Goal: Task Accomplishment & Management: Manage account settings

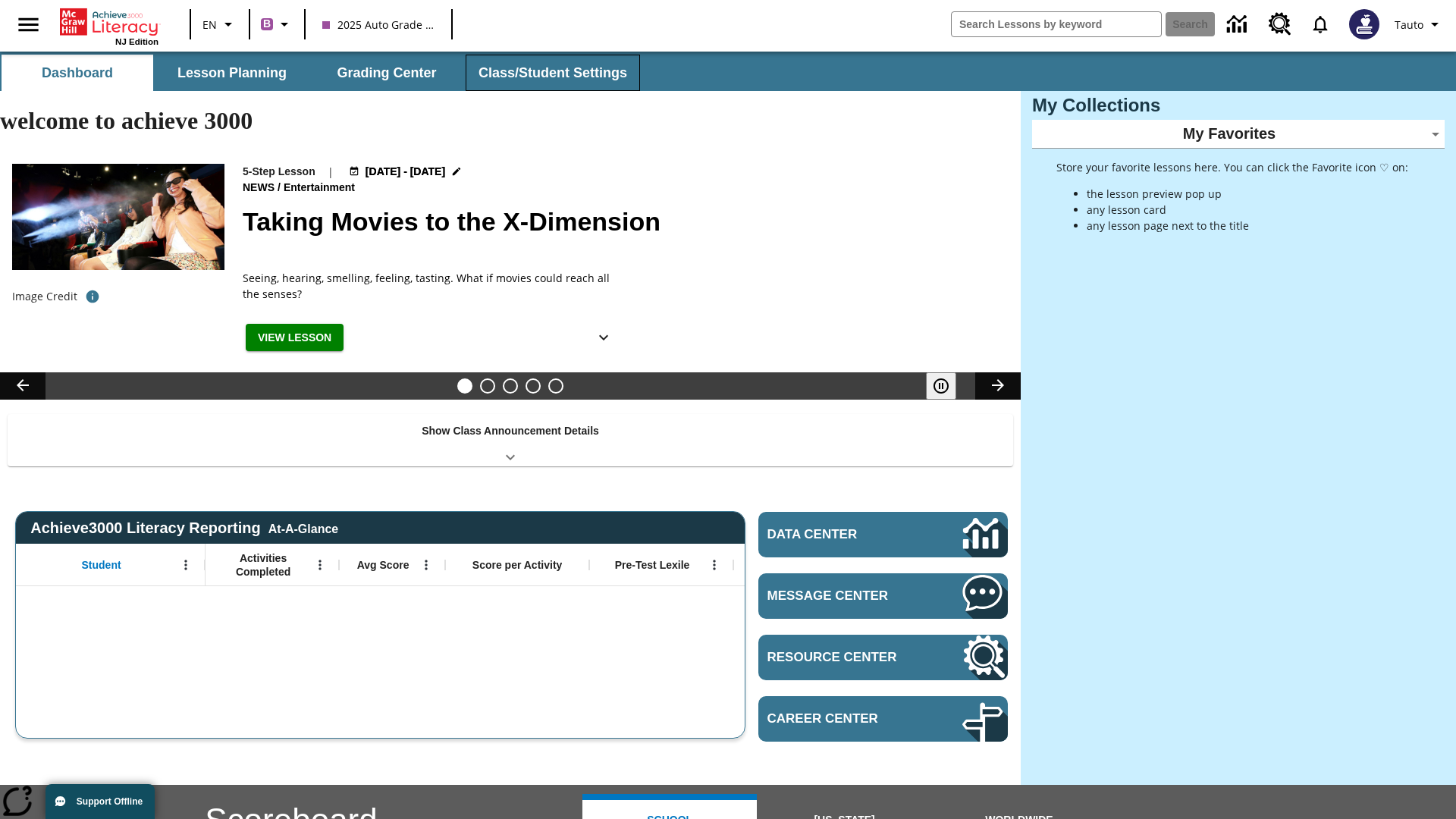
click at [551, 73] on button "Class/Student Settings" at bounding box center [552, 73] width 174 height 36
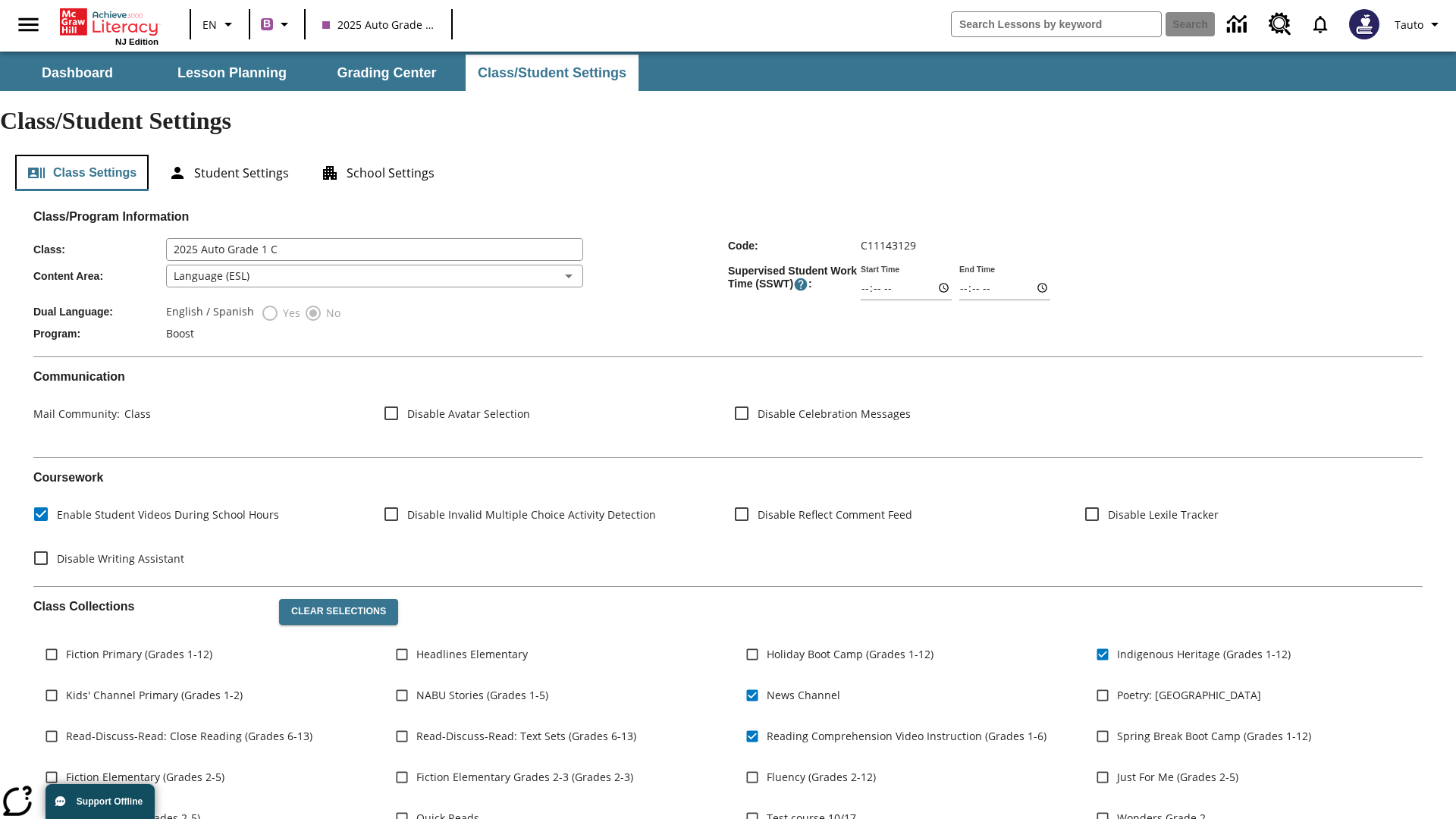
click at [82, 155] on button "Class Settings" at bounding box center [82, 173] width 134 height 36
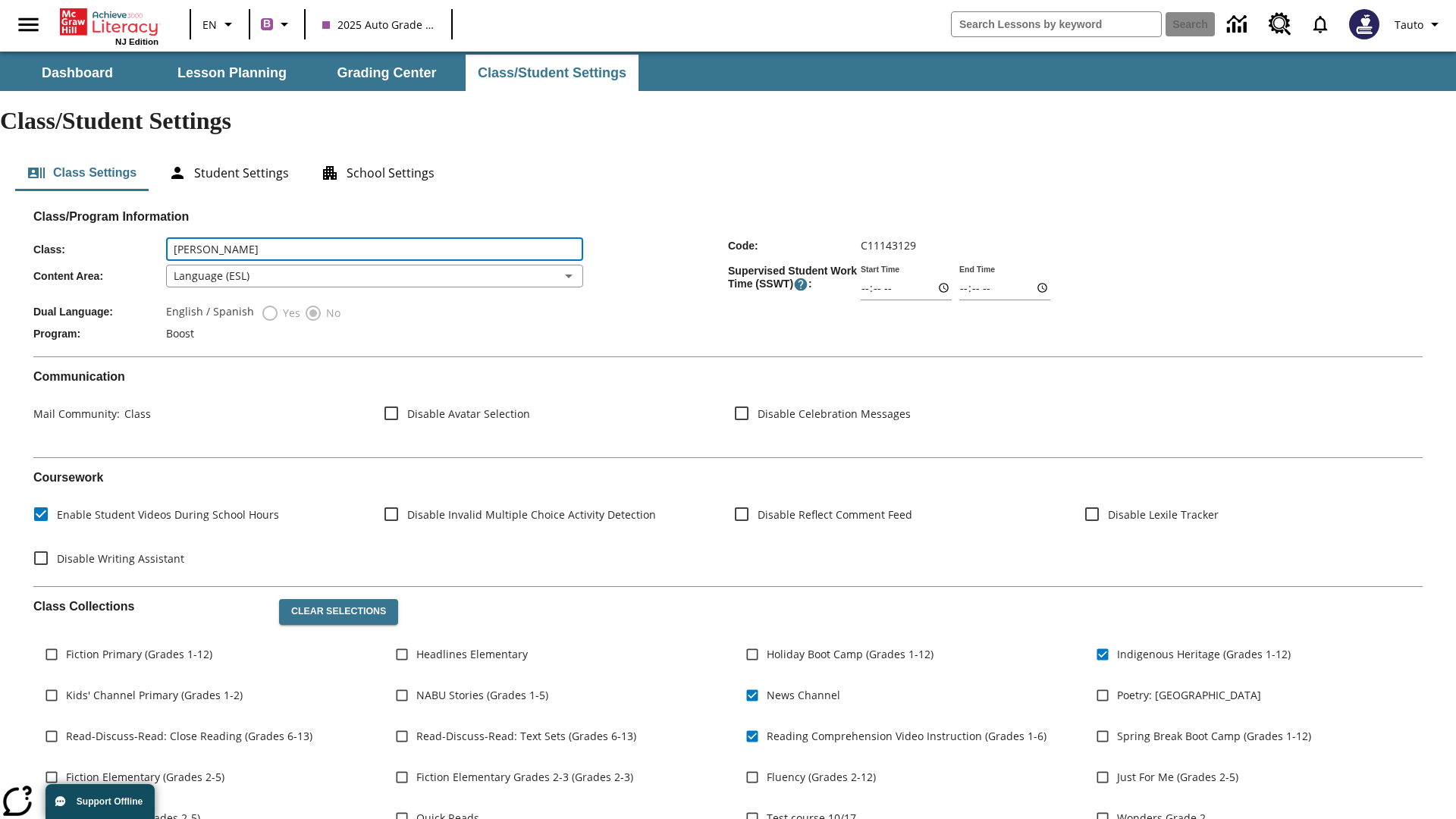
type input "Schroeder - Renner"
type input "06:00"
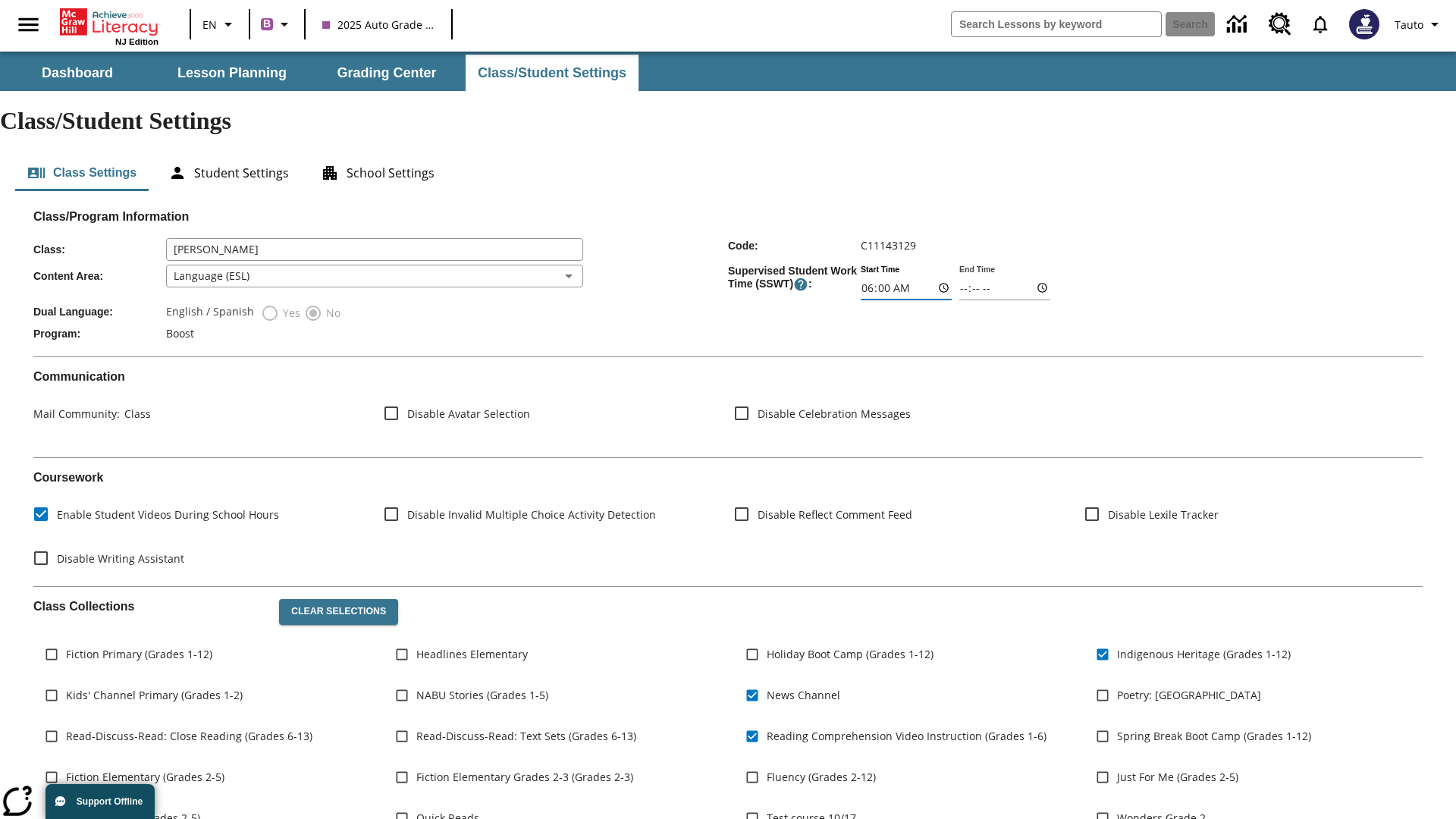
type input "06:01"
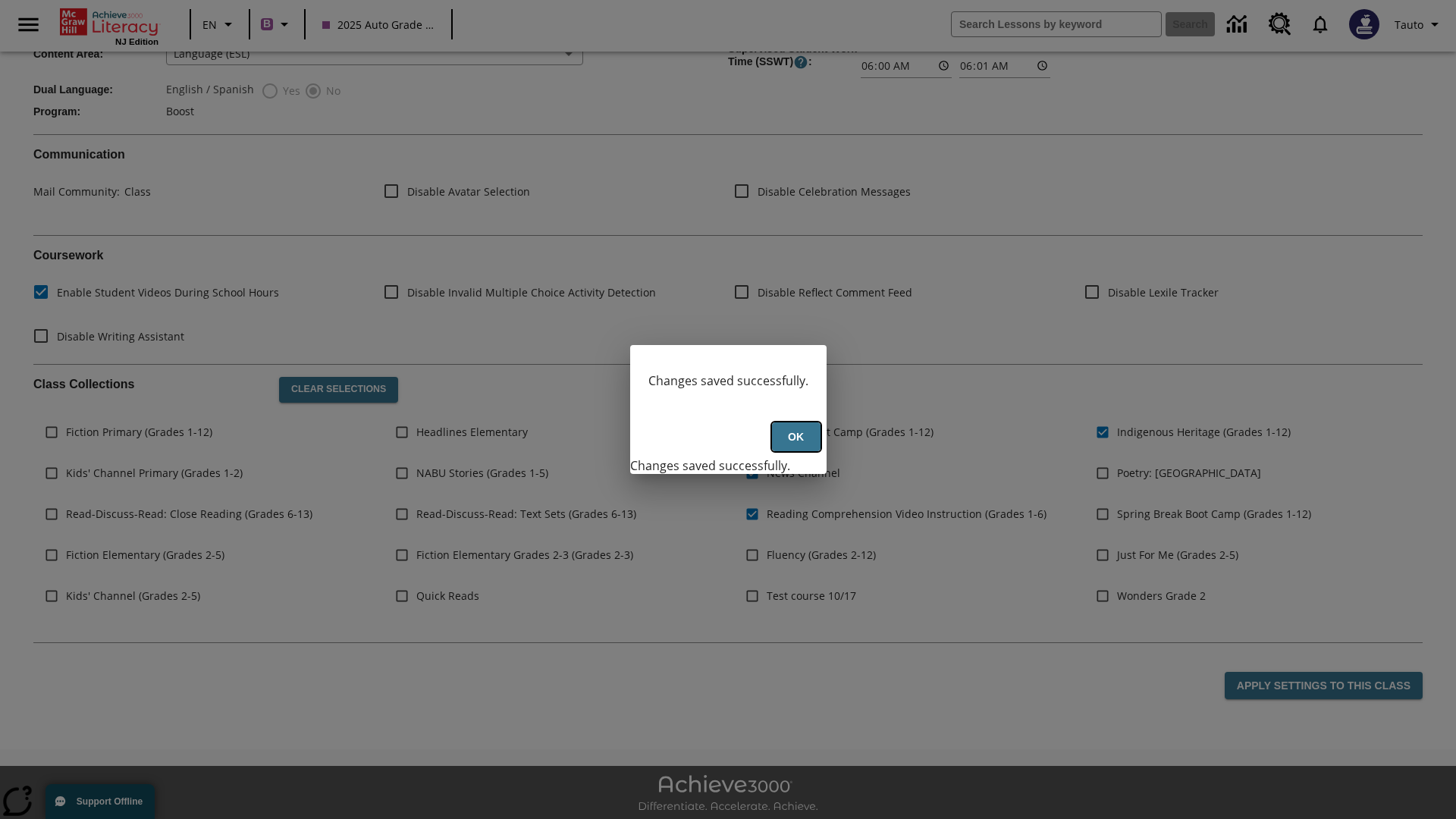
click at [795, 445] on button "Ok" at bounding box center [796, 437] width 48 height 30
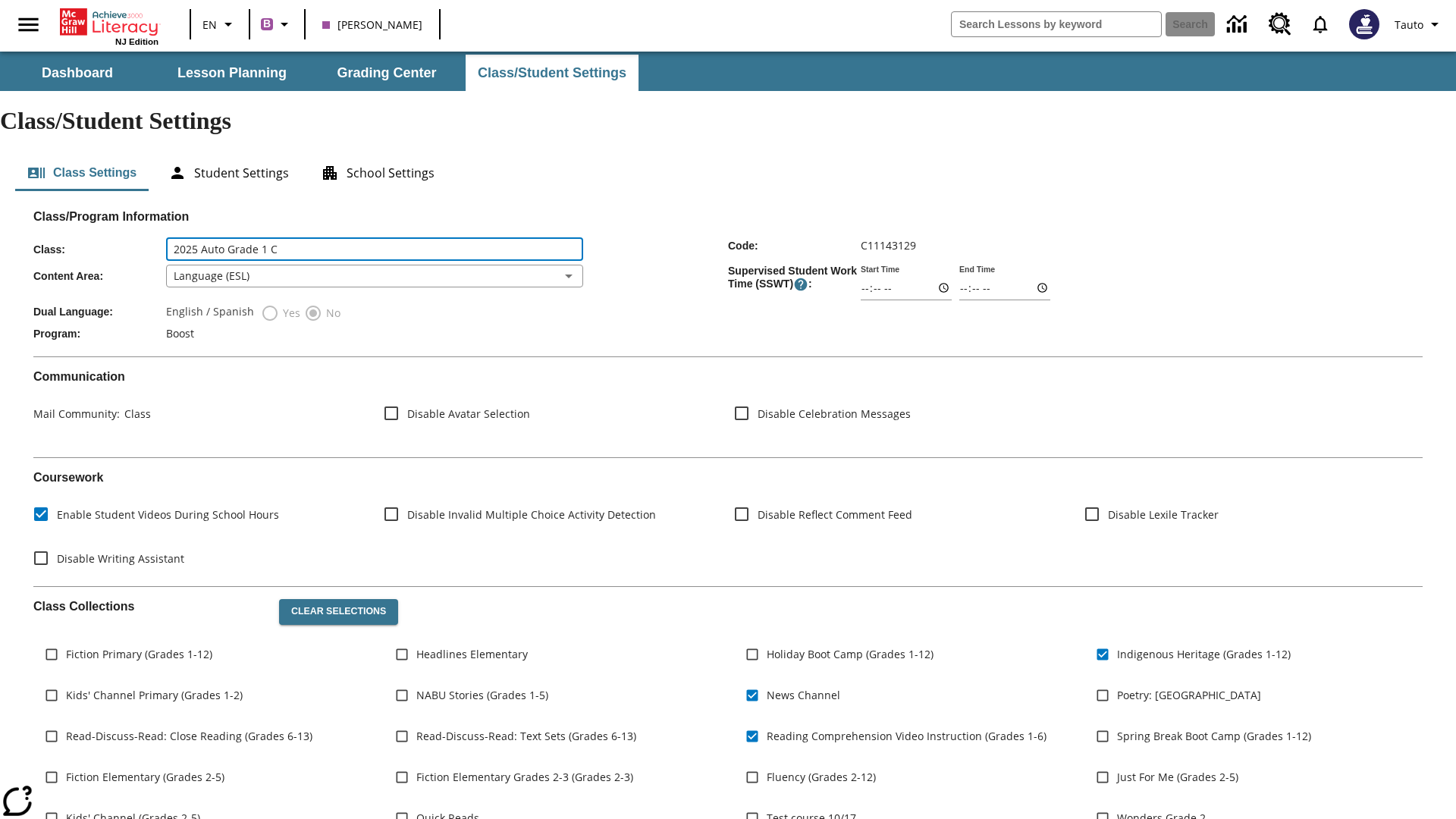
type input "2025 Auto Grade 1 C"
type input "06:00"
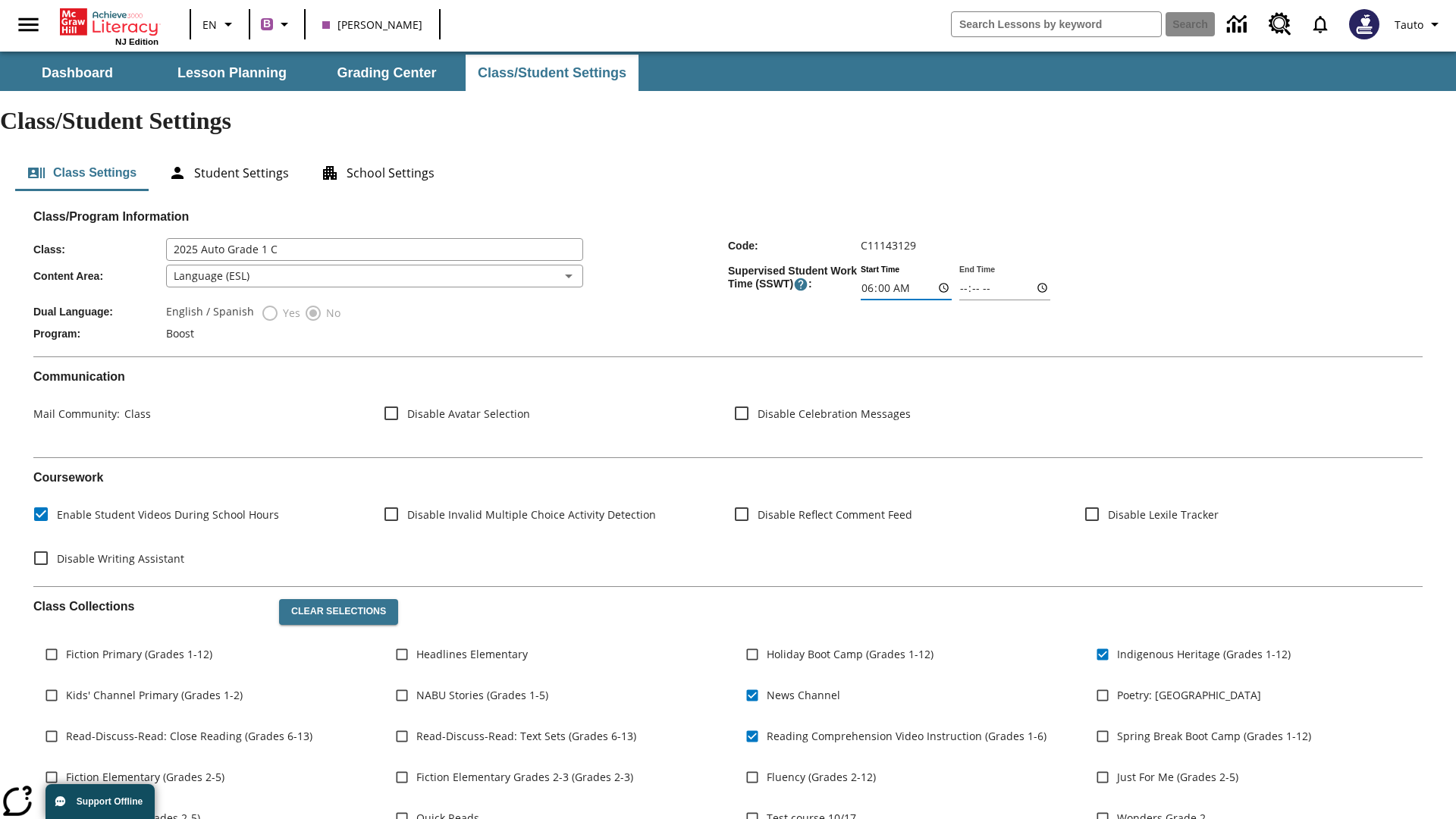
type input "06:01"
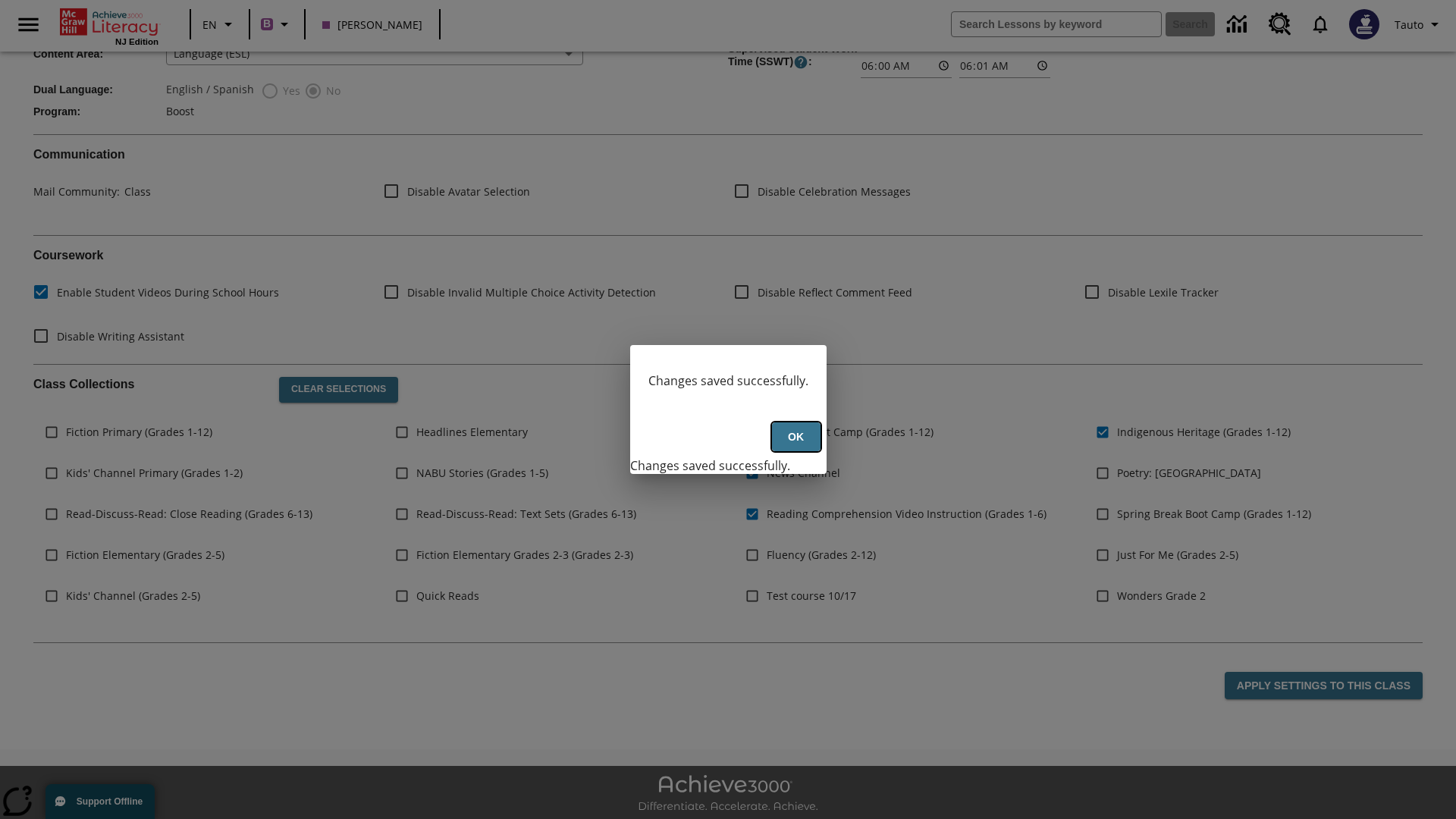
click at [795, 445] on button "Ok" at bounding box center [796, 437] width 48 height 30
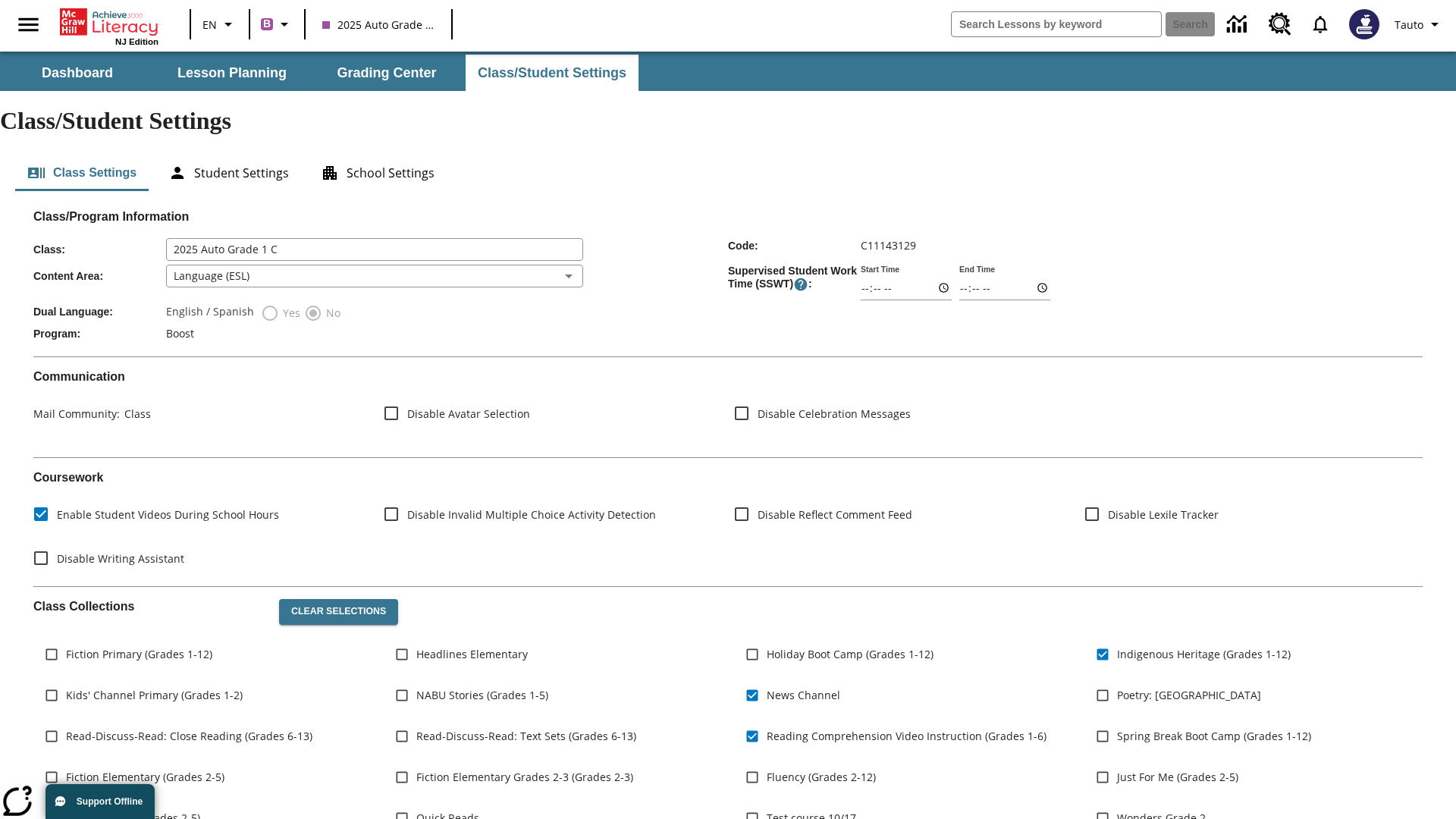
scroll to position [223, 0]
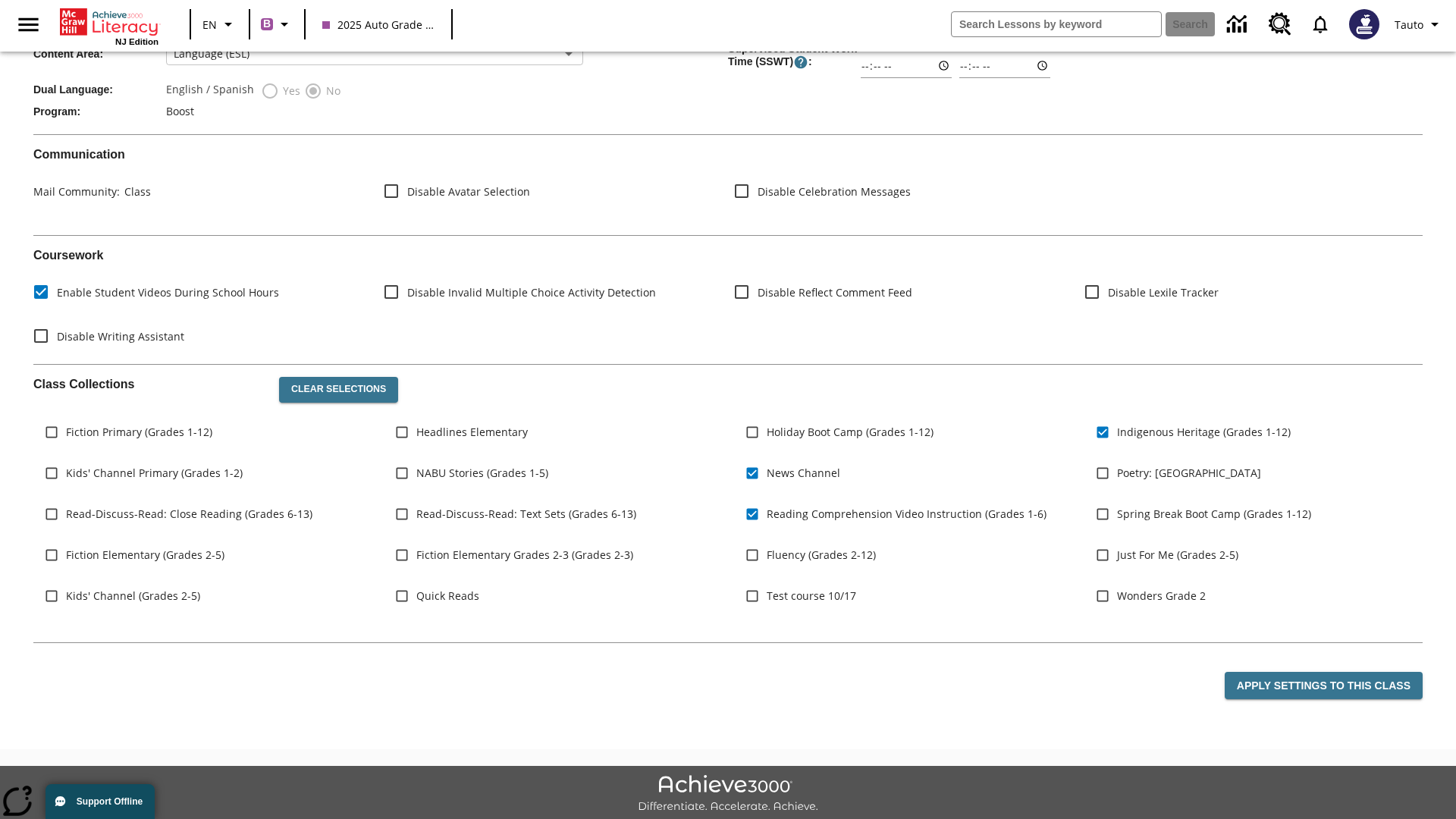
click at [374, 231] on body "Skip to main content NJ Edition EN B 2025 Auto Grade 1 C Search Tauto Dashboard…" at bounding box center [728, 346] width 1456 height 1035
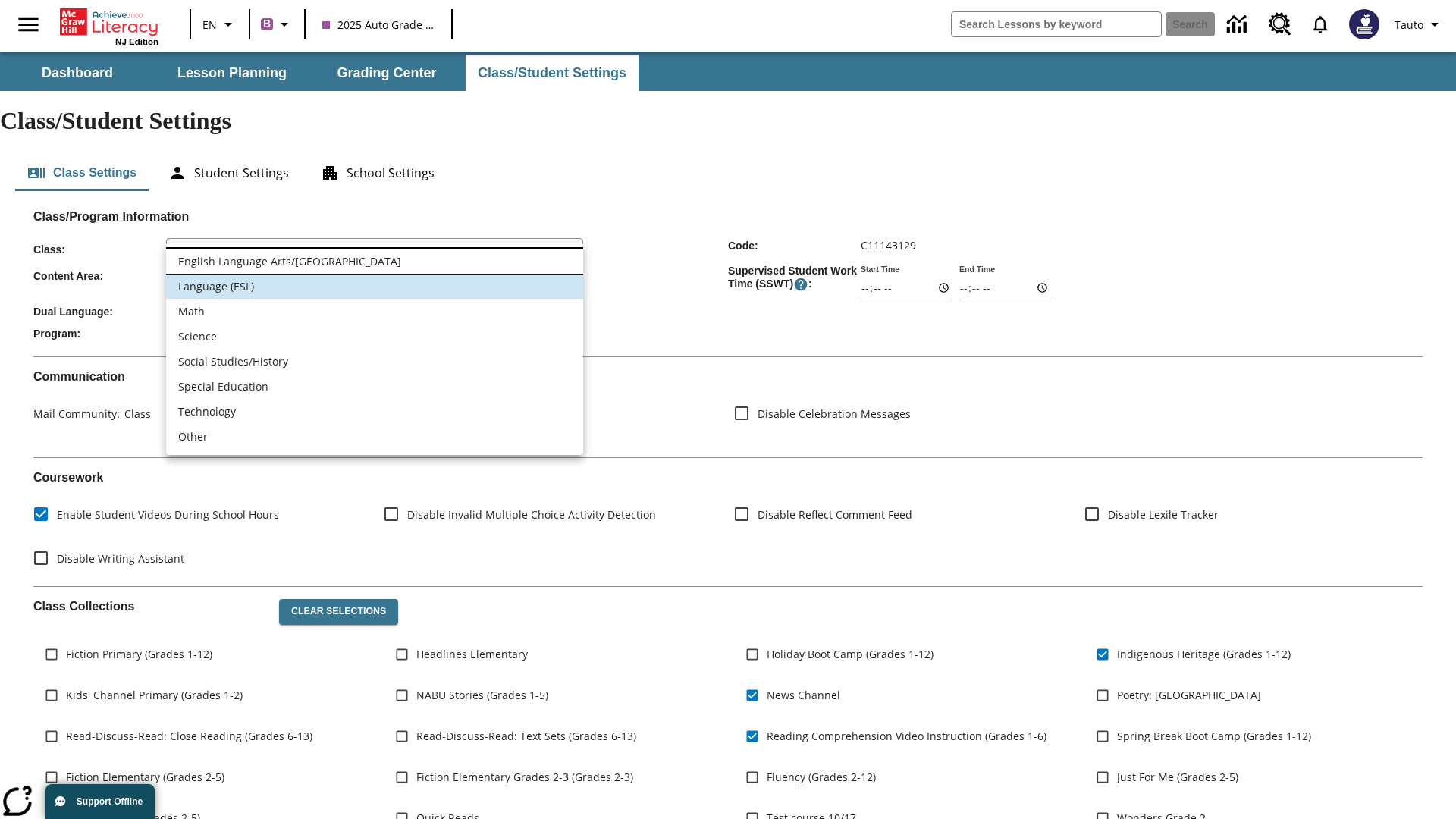
click at [375, 261] on li "English Language Arts/[GEOGRAPHIC_DATA]" at bounding box center [374, 261] width 417 height 25
type input "1"
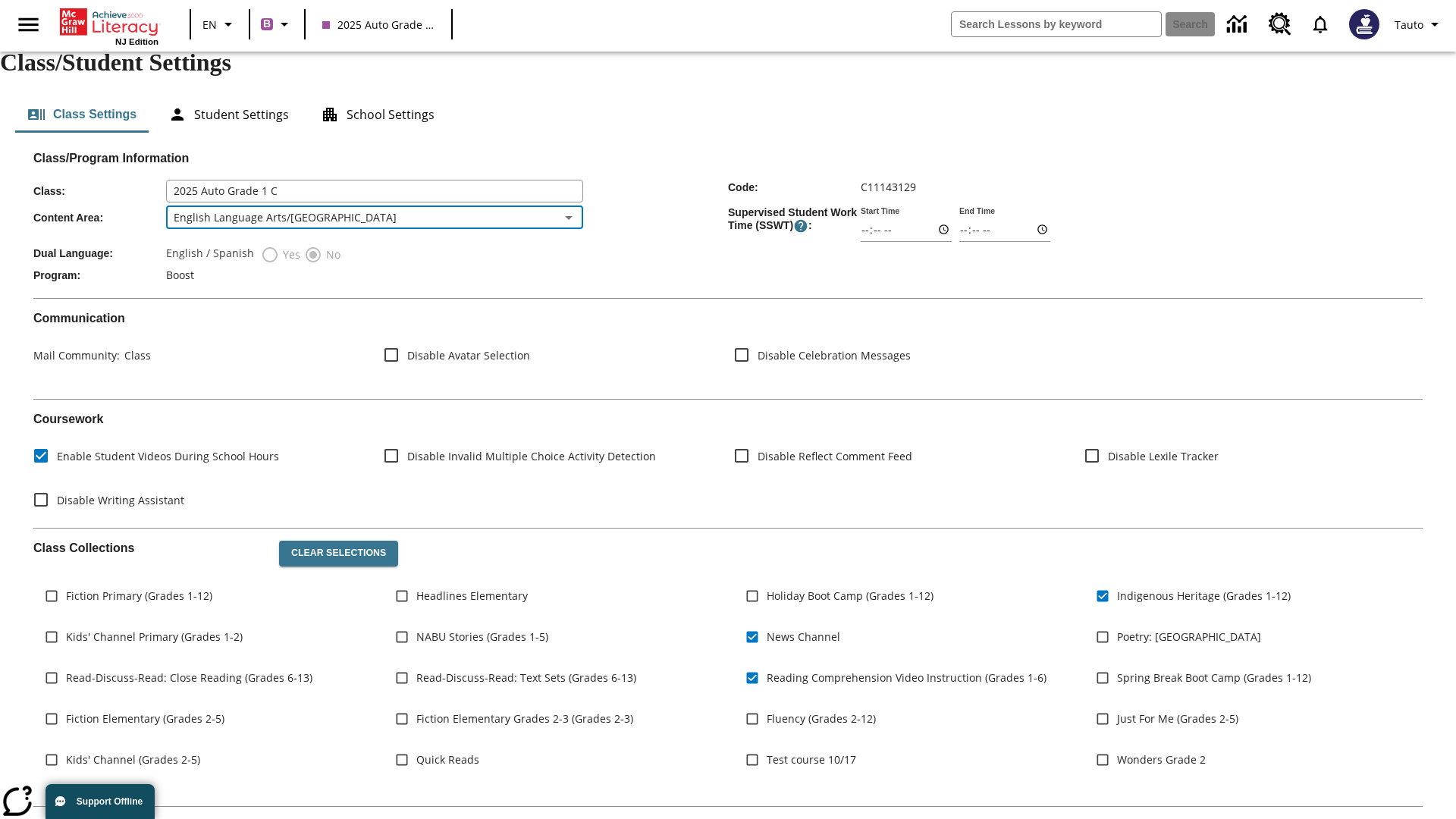
scroll to position [223, 0]
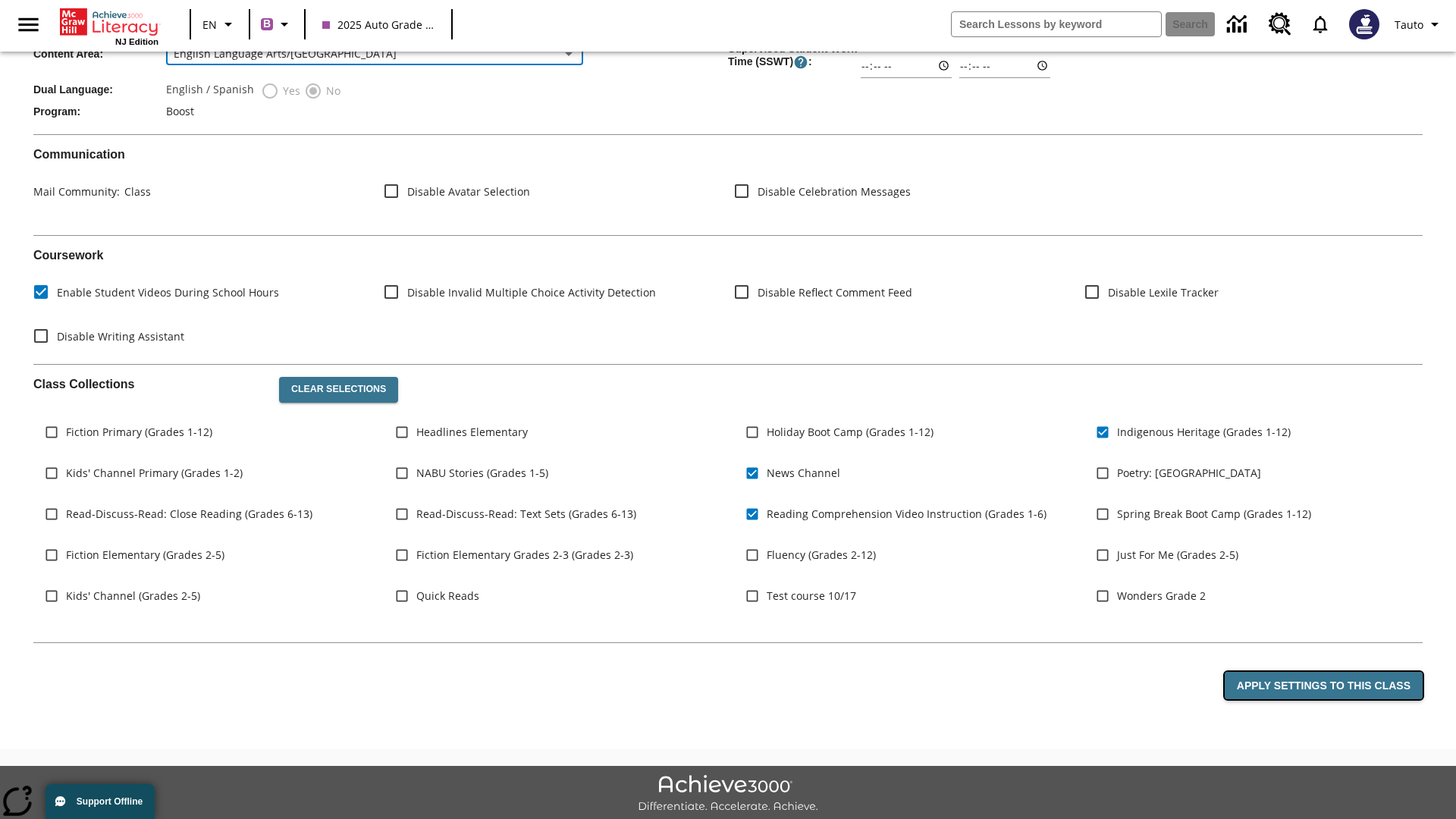
click at [1327, 672] on button "Apply Settings to this Class" at bounding box center [1324, 685] width 198 height 28
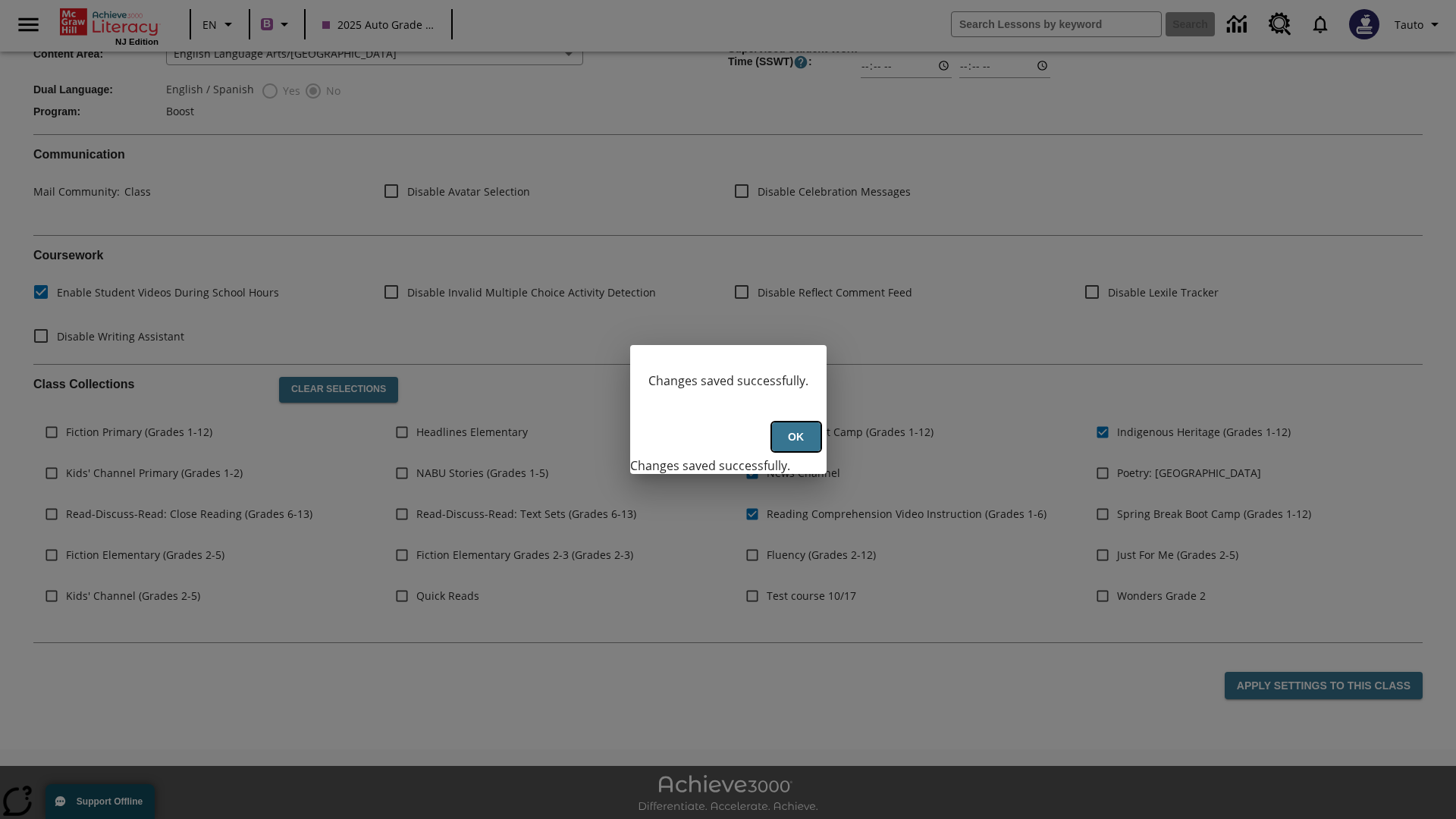
click at [795, 445] on button "Ok" at bounding box center [796, 437] width 48 height 30
